Goal: Task Accomplishment & Management: Manage account settings

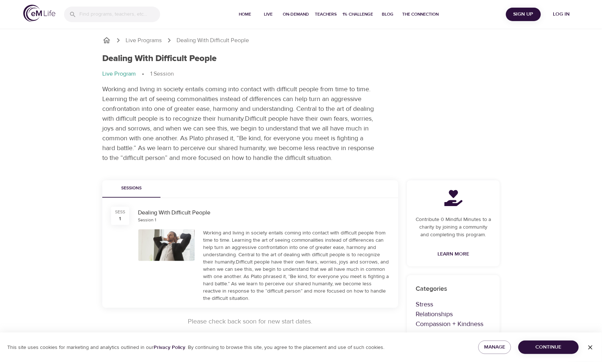
click at [23, 88] on div "Live Programs Dealing With Difficult People Dealing With Difficult People Live …" at bounding box center [301, 174] width 602 height 348
click at [538, 346] on span "Continue" at bounding box center [548, 347] width 49 height 9
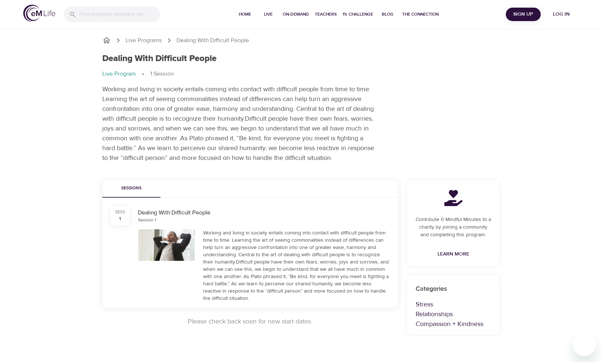
click at [541, 236] on div "Live Programs Dealing With Difficult People Dealing With Difficult People Live …" at bounding box center [301, 174] width 602 height 348
drag, startPoint x: 271, startPoint y: 320, endPoint x: 346, endPoint y: 322, distance: 75.0
click at [346, 322] on p "Please check back soon for new start dates." at bounding box center [250, 322] width 296 height 10
click at [250, 321] on p "Please check back soon for new start dates." at bounding box center [250, 322] width 296 height 10
drag, startPoint x: 197, startPoint y: 322, endPoint x: 349, endPoint y: 324, distance: 151.4
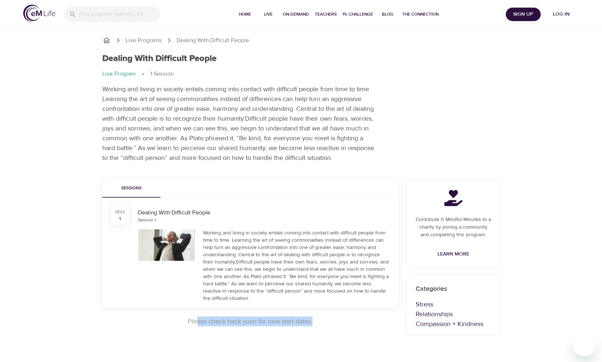
click at [349, 324] on p "Please check back soon for new start dates." at bounding box center [250, 322] width 296 height 10
click at [521, 14] on span "Sign Up" at bounding box center [523, 14] width 29 height 9
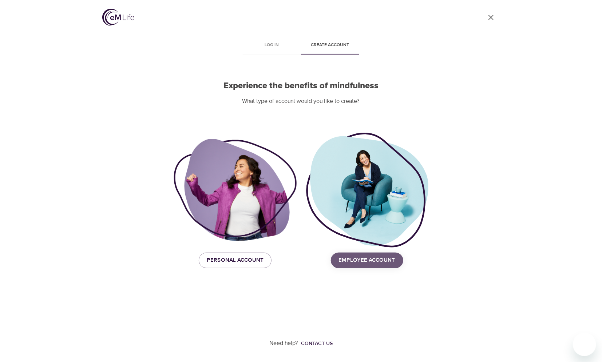
click at [362, 262] on span "Employee Account" at bounding box center [367, 260] width 56 height 9
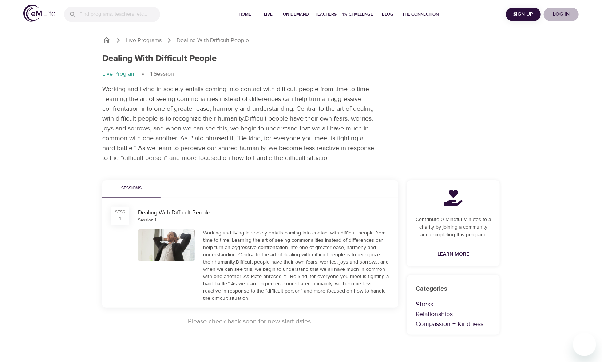
click at [562, 15] on span "Log in" at bounding box center [560, 14] width 29 height 9
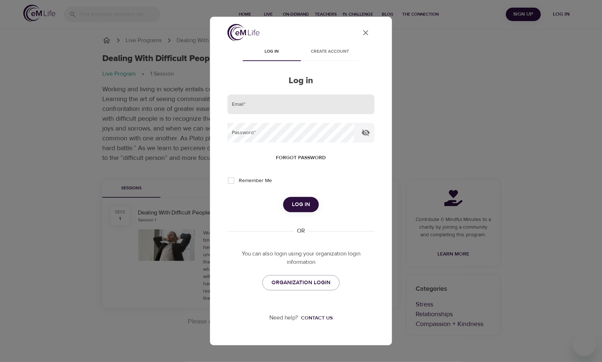
click at [237, 106] on input "email" at bounding box center [300, 105] width 147 height 20
type input "[PERSON_NAME][EMAIL_ADDRESS][DOMAIN_NAME]"
click at [310, 208] on button "Log in" at bounding box center [301, 204] width 36 height 15
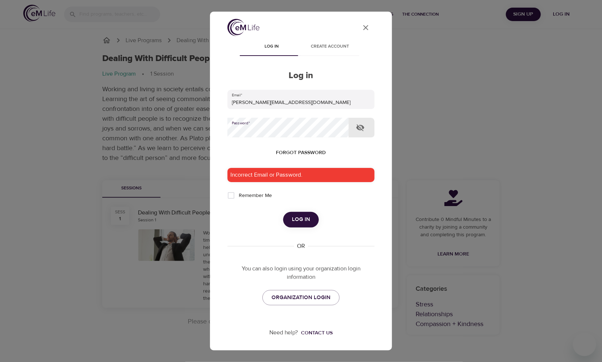
click at [206, 125] on div "User Profile Log in Create account Log in Email   * [PERSON_NAME][EMAIL_ADDRESS…" at bounding box center [301, 181] width 602 height 362
click at [255, 239] on div "Email   * [PERSON_NAME][EMAIL_ADDRESS][DOMAIN_NAME] Password   * Forgot passwor…" at bounding box center [300, 198] width 147 height 216
click at [294, 298] on span "ORGANIZATION LOGIN" at bounding box center [300, 297] width 59 height 9
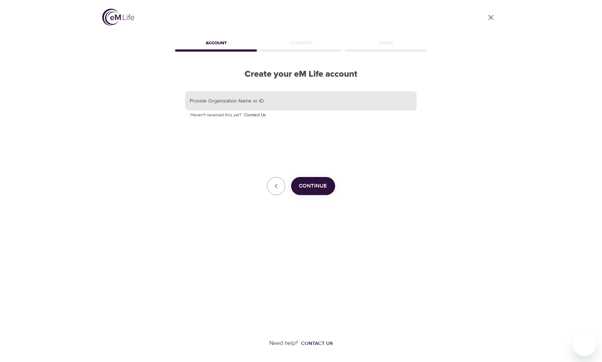
click at [213, 101] on input "text" at bounding box center [300, 101] width 231 height 20
type input "[MEDICAL_DATA] Health Solutions"
click at [337, 180] on div "Continue" at bounding box center [300, 186] width 231 height 18
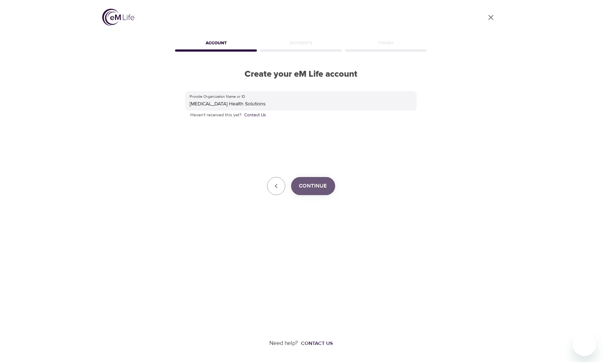
click at [321, 189] on span "Continue" at bounding box center [313, 186] width 28 height 9
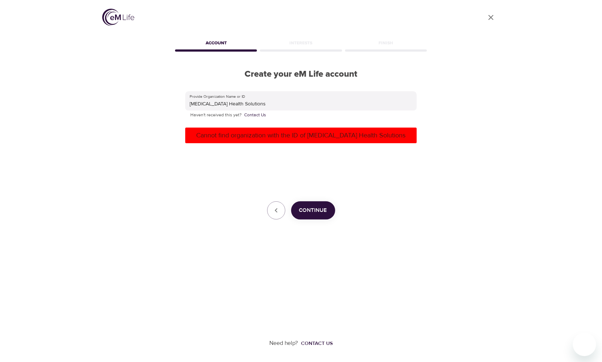
click at [206, 114] on p "Haven't received this yet? Contact Us" at bounding box center [300, 115] width 221 height 7
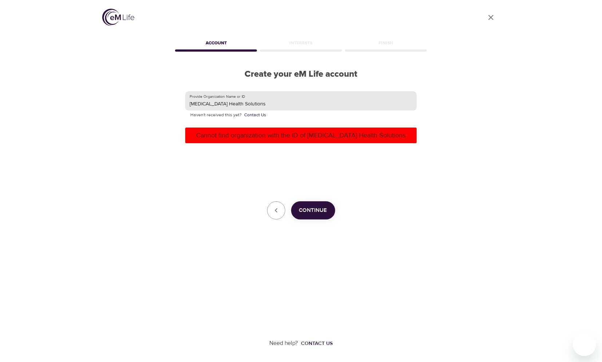
click at [208, 106] on input "Cambia Health Solutions" at bounding box center [300, 101] width 231 height 20
click at [255, 105] on input "Cambia Health Solutions" at bounding box center [300, 101] width 231 height 20
drag, startPoint x: 269, startPoint y: 106, endPoint x: 167, endPoint y: 102, distance: 102.3
click at [167, 102] on div "User Profile Account Interests Finish Create your eM Life account Provide Organ…" at bounding box center [300, 181] width 415 height 362
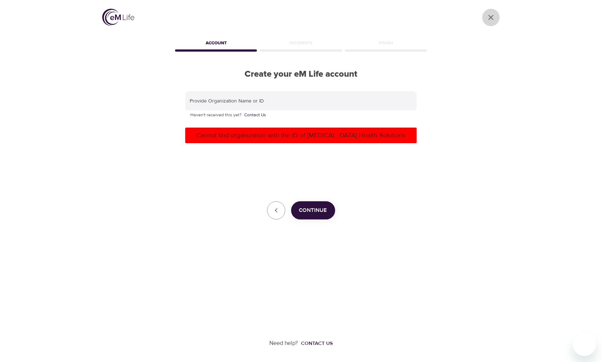
click at [491, 17] on icon "close" at bounding box center [490, 17] width 5 height 5
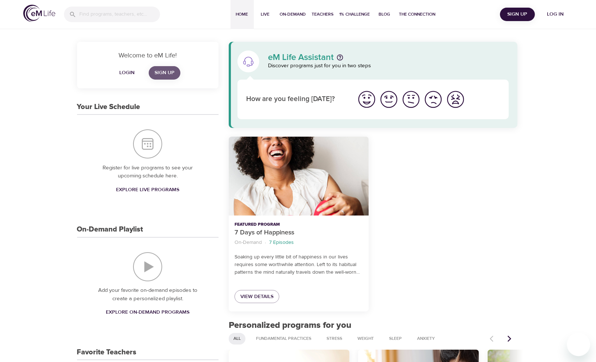
click at [164, 72] on span "Sign Up" at bounding box center [165, 72] width 20 height 9
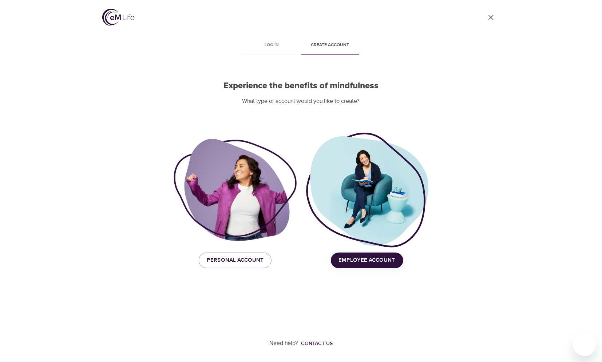
click at [331, 45] on span "Create account" at bounding box center [329, 45] width 49 height 8
click at [359, 260] on span "Employee Account" at bounding box center [367, 260] width 56 height 9
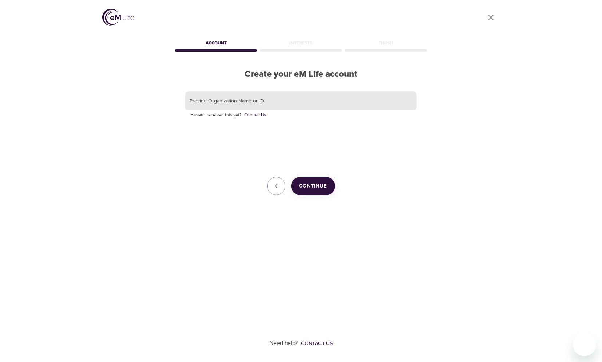
click at [221, 104] on input "text" at bounding box center [300, 101] width 231 height 20
type input "r616080"
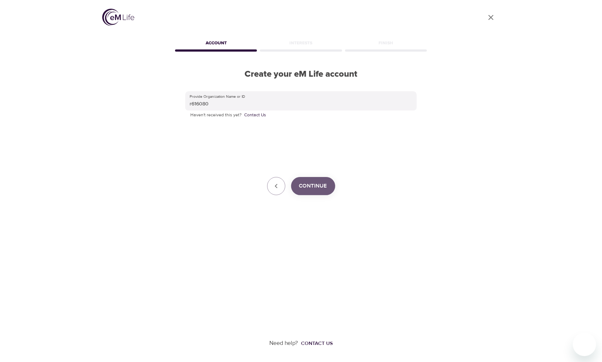
click at [302, 189] on span "Continue" at bounding box center [313, 186] width 28 height 9
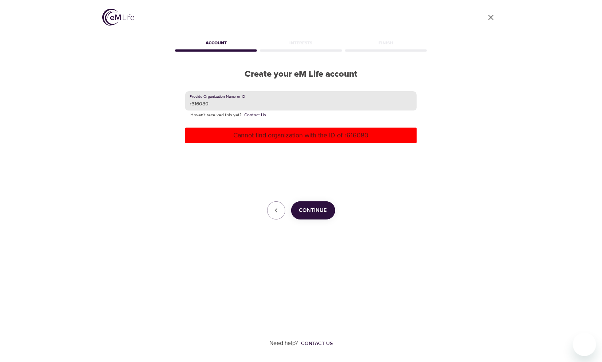
click at [229, 102] on input "r616080" at bounding box center [300, 101] width 231 height 20
drag, startPoint x: 211, startPoint y: 104, endPoint x: 154, endPoint y: 97, distance: 57.6
click at [154, 99] on div "User Profile Account Interests Finish Create your eM Life account Provide Organ…" at bounding box center [300, 181] width 415 height 362
click at [138, 73] on div "User Profile Account Interests Finish Create your eM Life account Provide Organ…" at bounding box center [300, 181] width 415 height 362
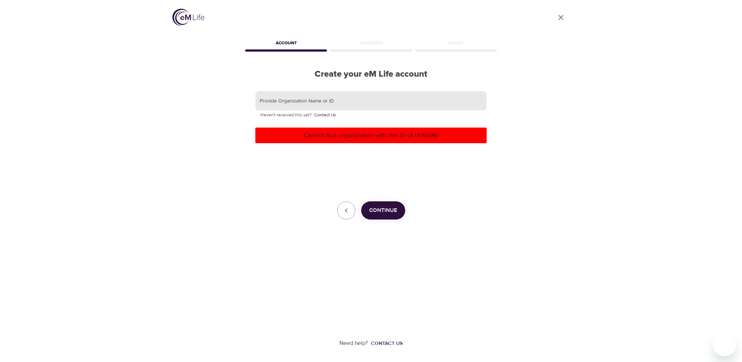
click at [277, 98] on input "text" at bounding box center [370, 101] width 231 height 20
type input "Cambia"
click at [389, 210] on span "Continue" at bounding box center [383, 210] width 28 height 9
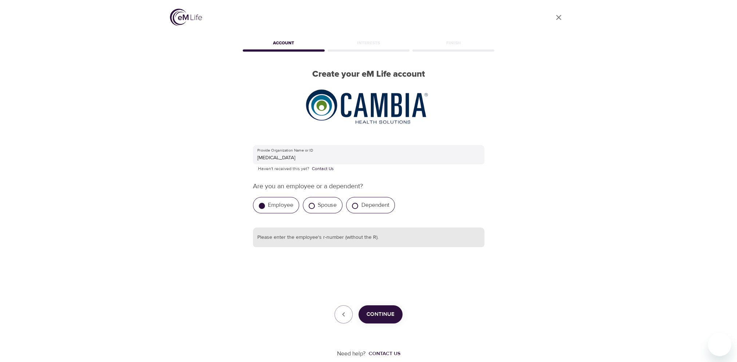
click at [289, 237] on input "text" at bounding box center [368, 238] width 231 height 20
type input "616080"
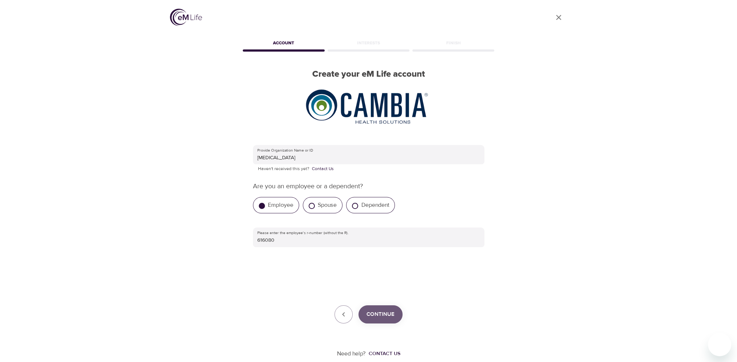
click at [378, 316] on span "Continue" at bounding box center [380, 314] width 28 height 9
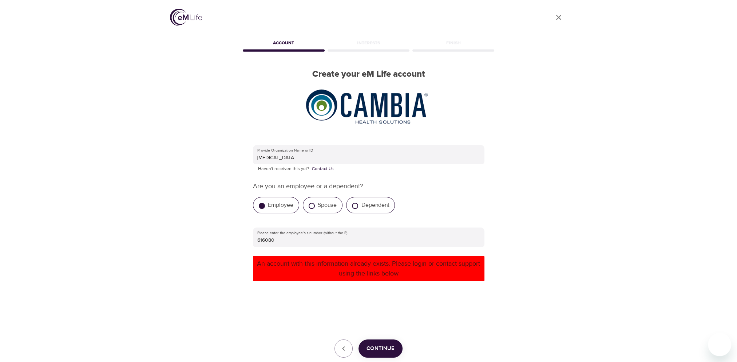
drag, startPoint x: 557, startPoint y: 16, endPoint x: 539, endPoint y: 17, distance: 17.5
click at [557, 16] on icon "close" at bounding box center [558, 17] width 5 height 5
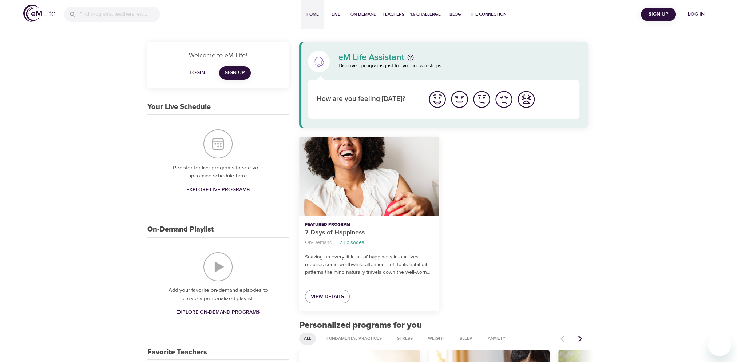
click at [191, 71] on span "Login" at bounding box center [196, 72] width 17 height 9
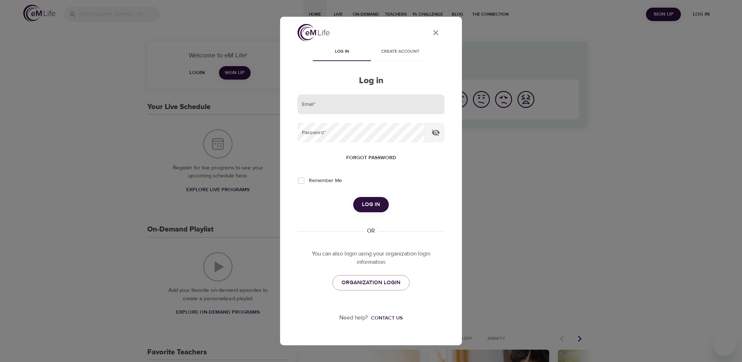
click at [339, 105] on input "email" at bounding box center [371, 105] width 147 height 20
type input "[PERSON_NAME][EMAIL_ADDRESS][DOMAIN_NAME]"
click at [368, 204] on span "Log in" at bounding box center [371, 204] width 18 height 9
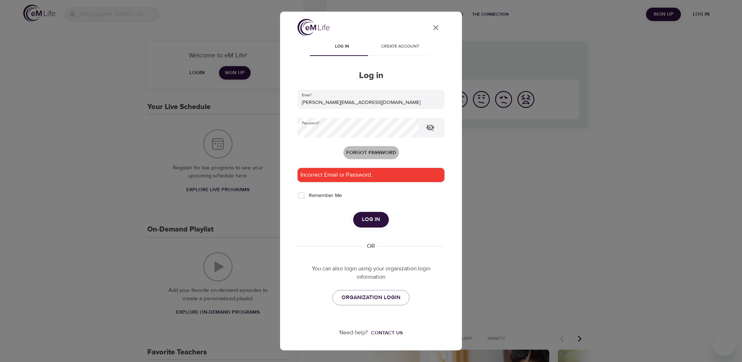
click at [355, 150] on span "Forgot password" at bounding box center [371, 152] width 50 height 9
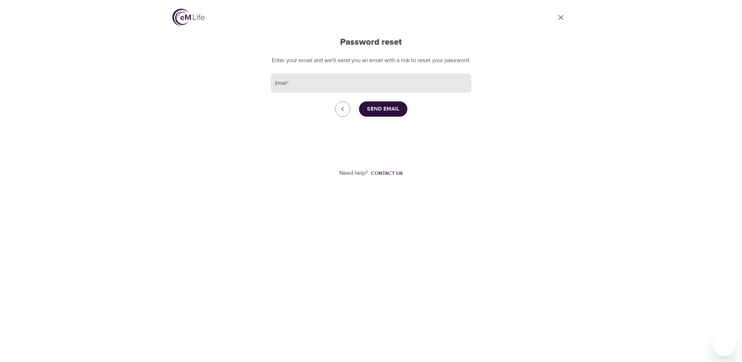
click at [309, 87] on input "Email   *" at bounding box center [371, 83] width 201 height 20
type input "[PERSON_NAME][EMAIL_ADDRESS][DOMAIN_NAME]"
click at [382, 114] on span "Send Email" at bounding box center [383, 108] width 32 height 9
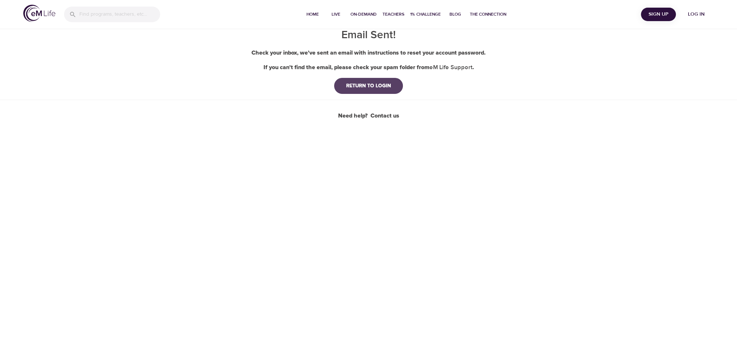
click at [363, 85] on div "RETURN TO LOGIN" at bounding box center [368, 85] width 56 height 7
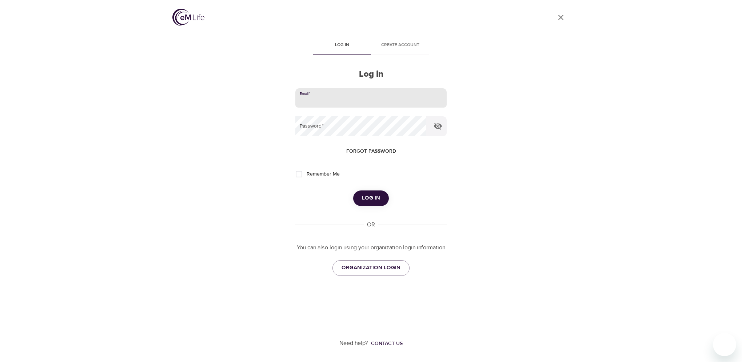
click at [336, 93] on input "email" at bounding box center [370, 98] width 151 height 20
type input "[PERSON_NAME][EMAIL_ADDRESS][DOMAIN_NAME]"
click at [399, 103] on input "[PERSON_NAME][EMAIL_ADDRESS][DOMAIN_NAME]" at bounding box center [370, 98] width 151 height 20
click at [394, 103] on input "[PERSON_NAME][EMAIL_ADDRESS][DOMAIN_NAME]" at bounding box center [370, 98] width 151 height 20
click at [286, 141] on div "User Profile Log in Create account Log in Email   * [PERSON_NAME][EMAIL_ADDRESS…" at bounding box center [371, 181] width 415 height 362
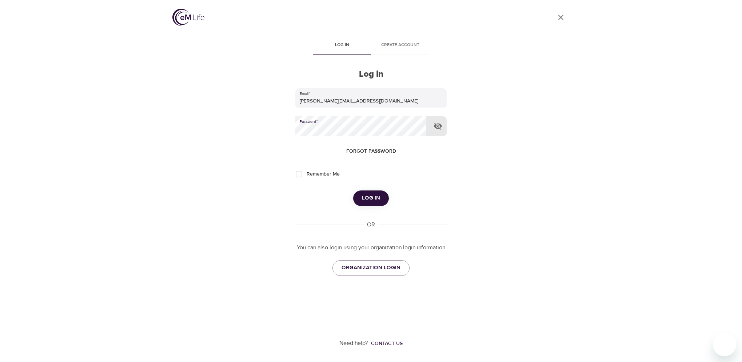
click at [435, 123] on icon "button" at bounding box center [438, 126] width 9 height 9
click at [437, 125] on icon "button" at bounding box center [438, 126] width 9 height 9
click at [437, 125] on icon "button" at bounding box center [438, 126] width 8 height 7
click at [370, 195] on span "Log in" at bounding box center [371, 198] width 18 height 9
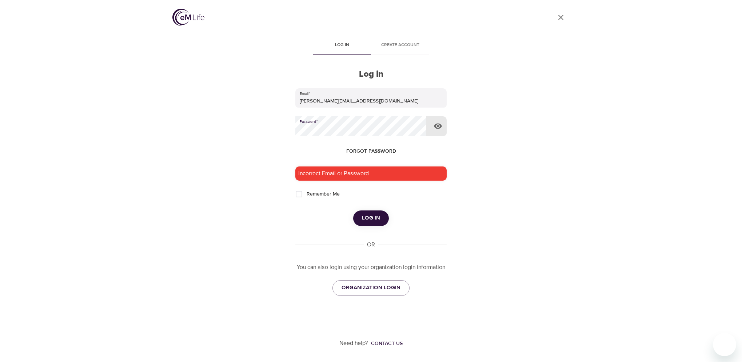
click at [266, 123] on div "User Profile Log in Create account Log in Email   * [PERSON_NAME][EMAIL_ADDRESS…" at bounding box center [371, 181] width 415 height 362
click at [337, 180] on div "Incorrect Email or Password." at bounding box center [370, 174] width 151 height 14
click at [366, 214] on span "Log in" at bounding box center [371, 218] width 18 height 9
click at [243, 122] on div "User Profile Log in Create account Log in Email   * [PERSON_NAME][EMAIL_ADDRESS…" at bounding box center [371, 181] width 415 height 362
click at [258, 136] on div "User Profile Log in Create account Log in Email   * [PERSON_NAME][EMAIL_ADDRESS…" at bounding box center [371, 181] width 415 height 362
